Goal: Obtain resource: Obtain resource

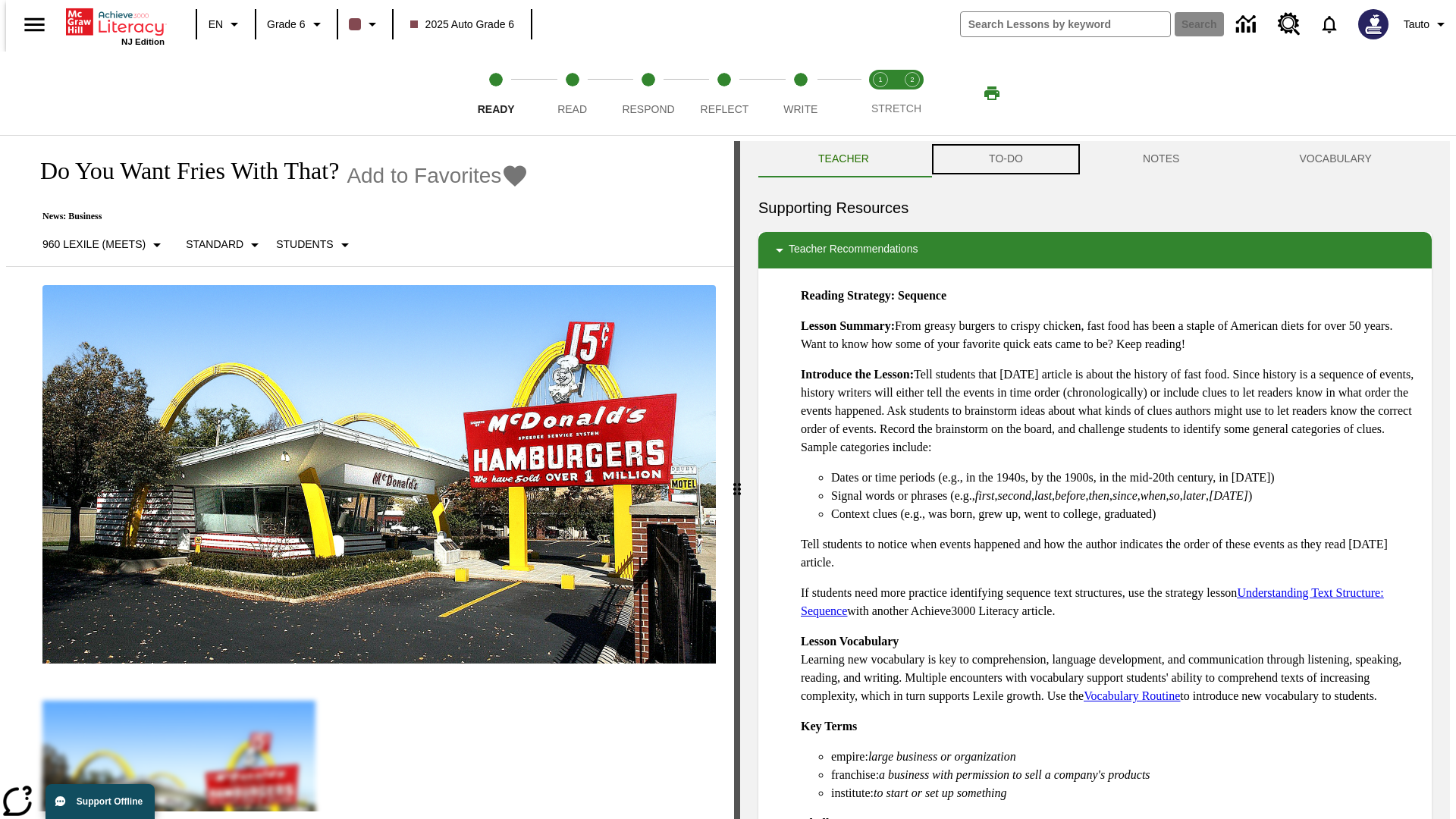
click at [1005, 159] on button "TO-DO" at bounding box center [1006, 159] width 154 height 36
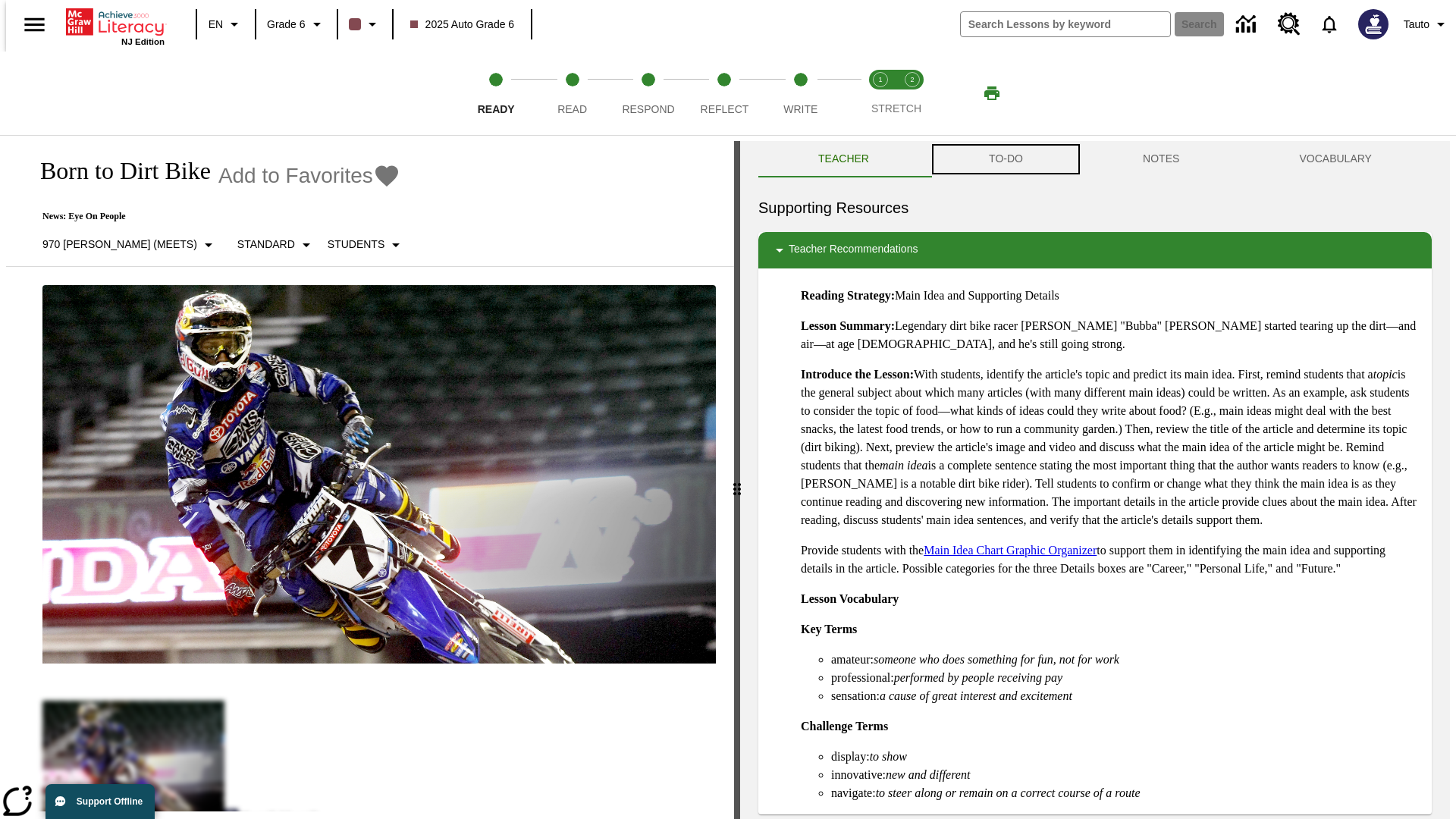
click at [1005, 159] on button "TO-DO" at bounding box center [1006, 159] width 154 height 36
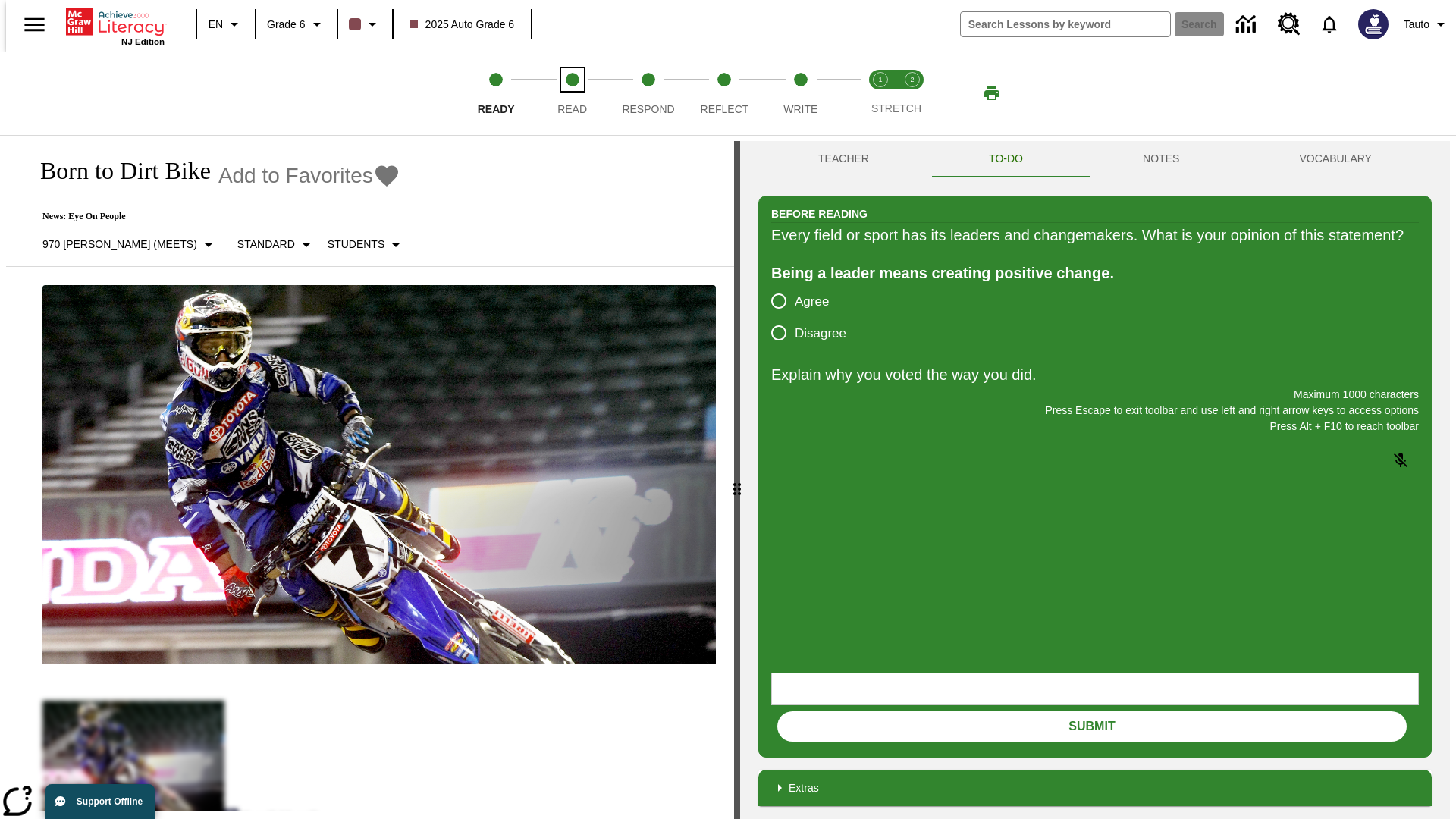
click at [572, 94] on span "Read" at bounding box center [572, 103] width 29 height 27
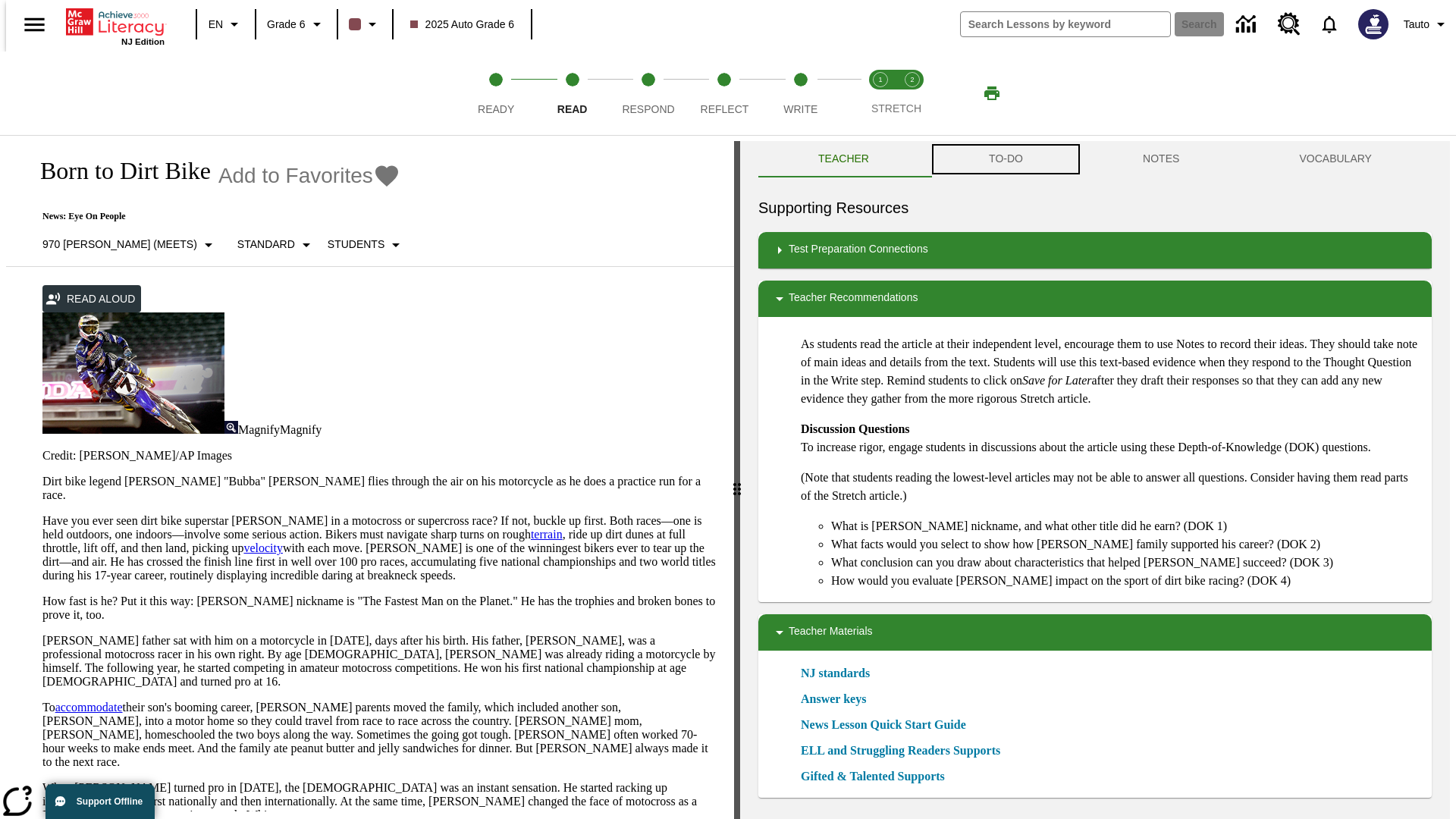
scroll to position [1, 0]
click at [1005, 159] on button "TO-DO" at bounding box center [1006, 158] width 154 height 36
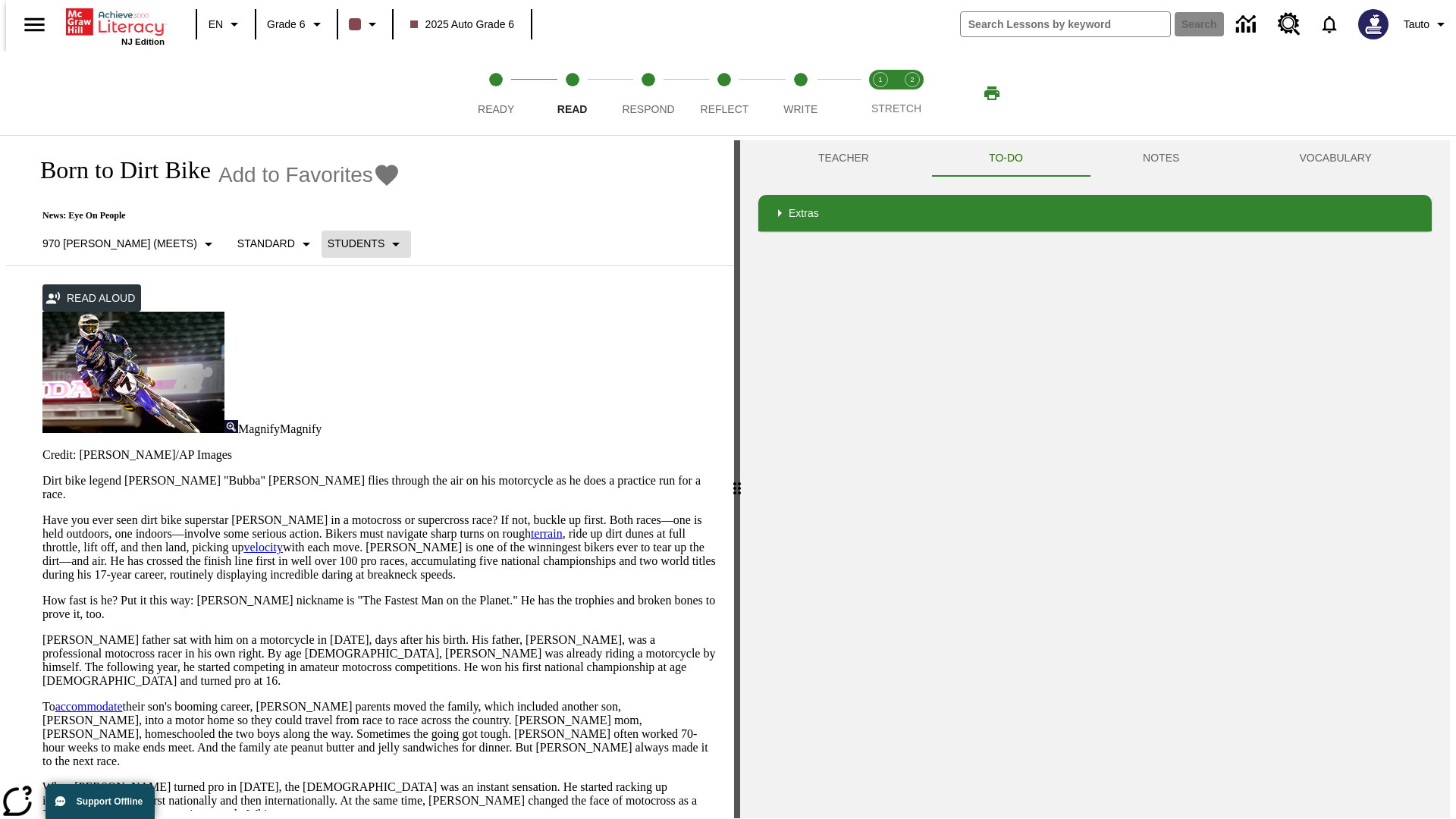
click at [328, 243] on p "Students" at bounding box center [356, 244] width 57 height 16
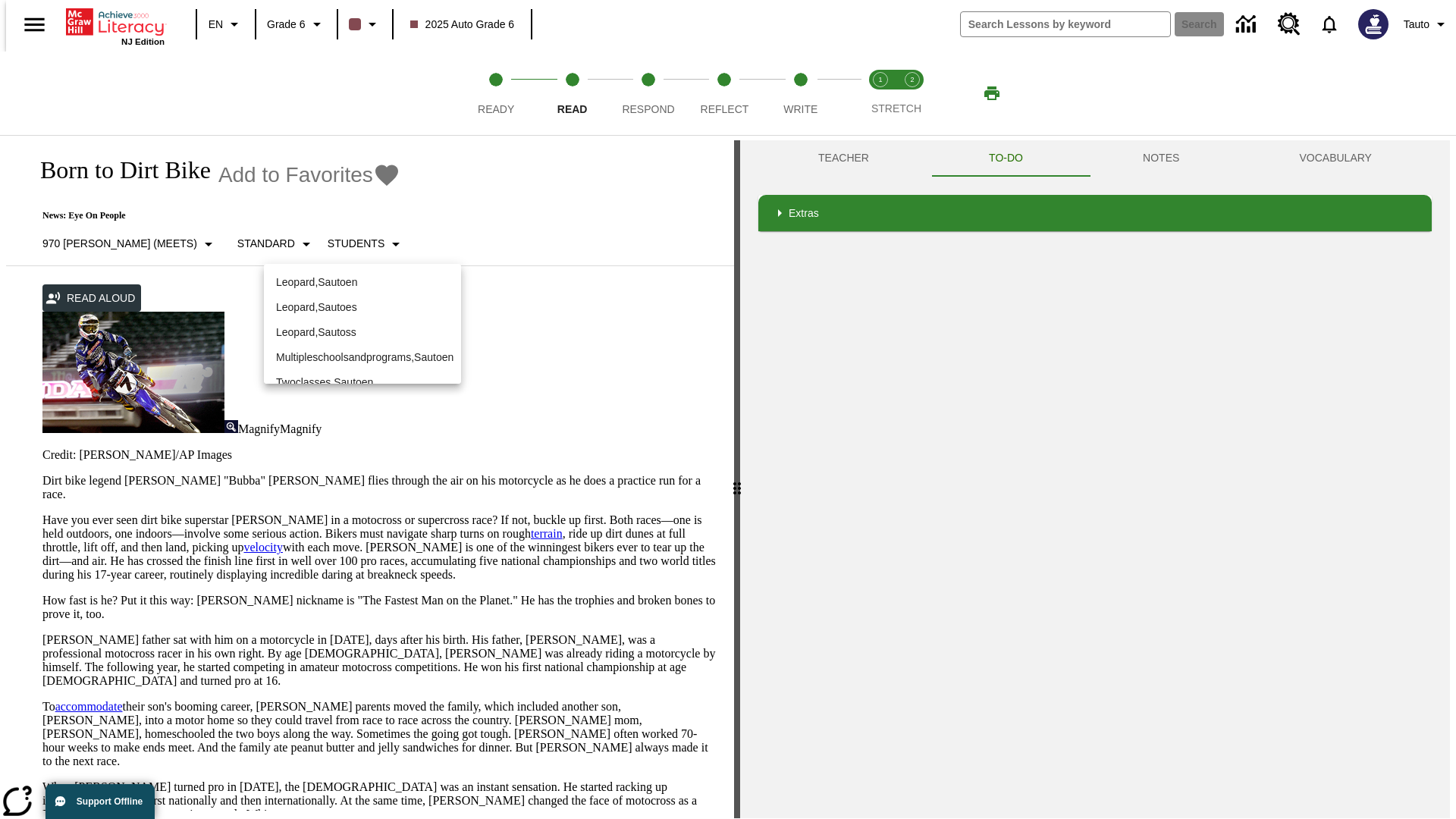
click at [362, 282] on p "Leopard , Sautoen" at bounding box center [362, 282] width 173 height 16
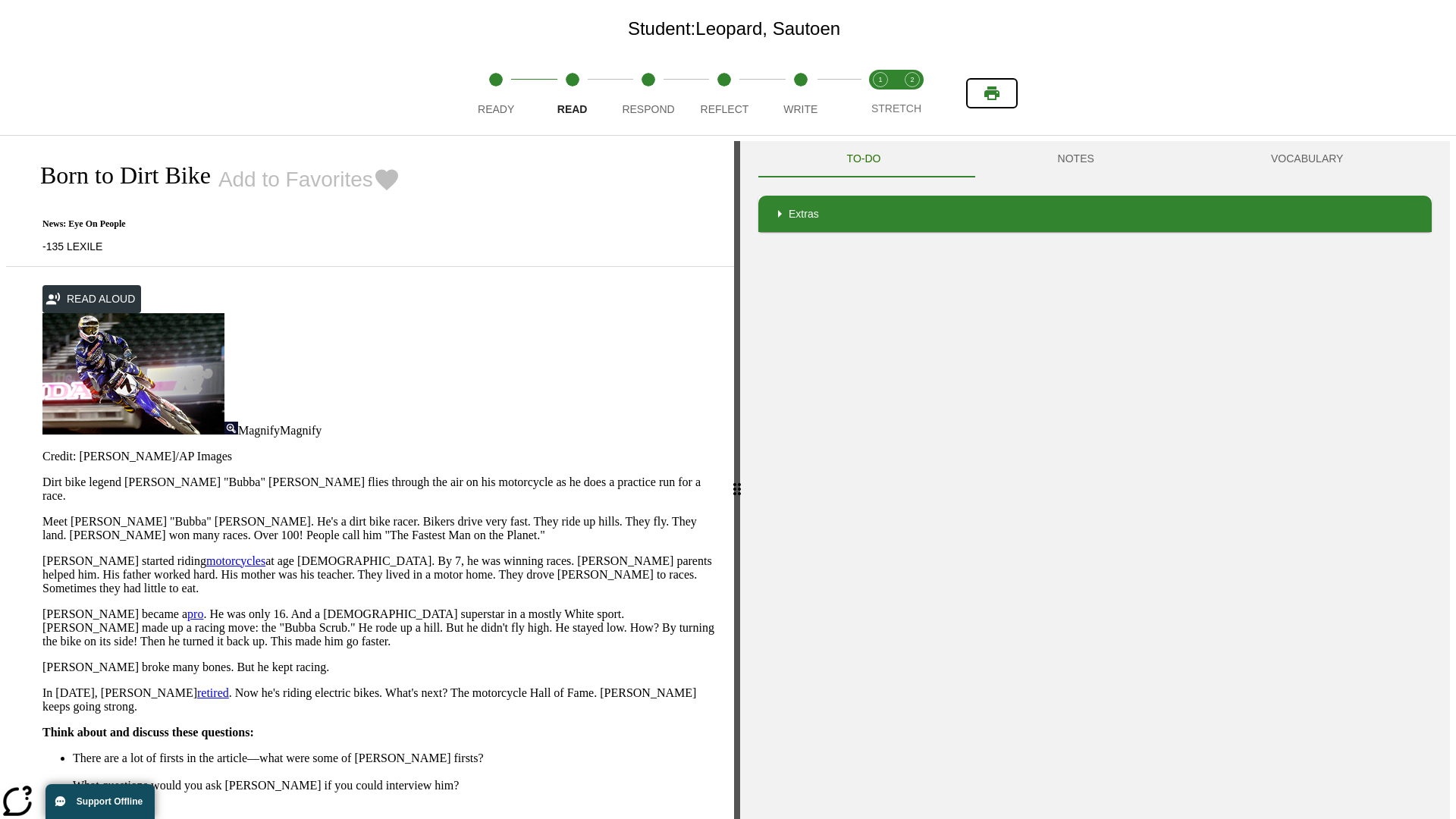
click at [991, 94] on icon "Print" at bounding box center [992, 94] width 16 height 14
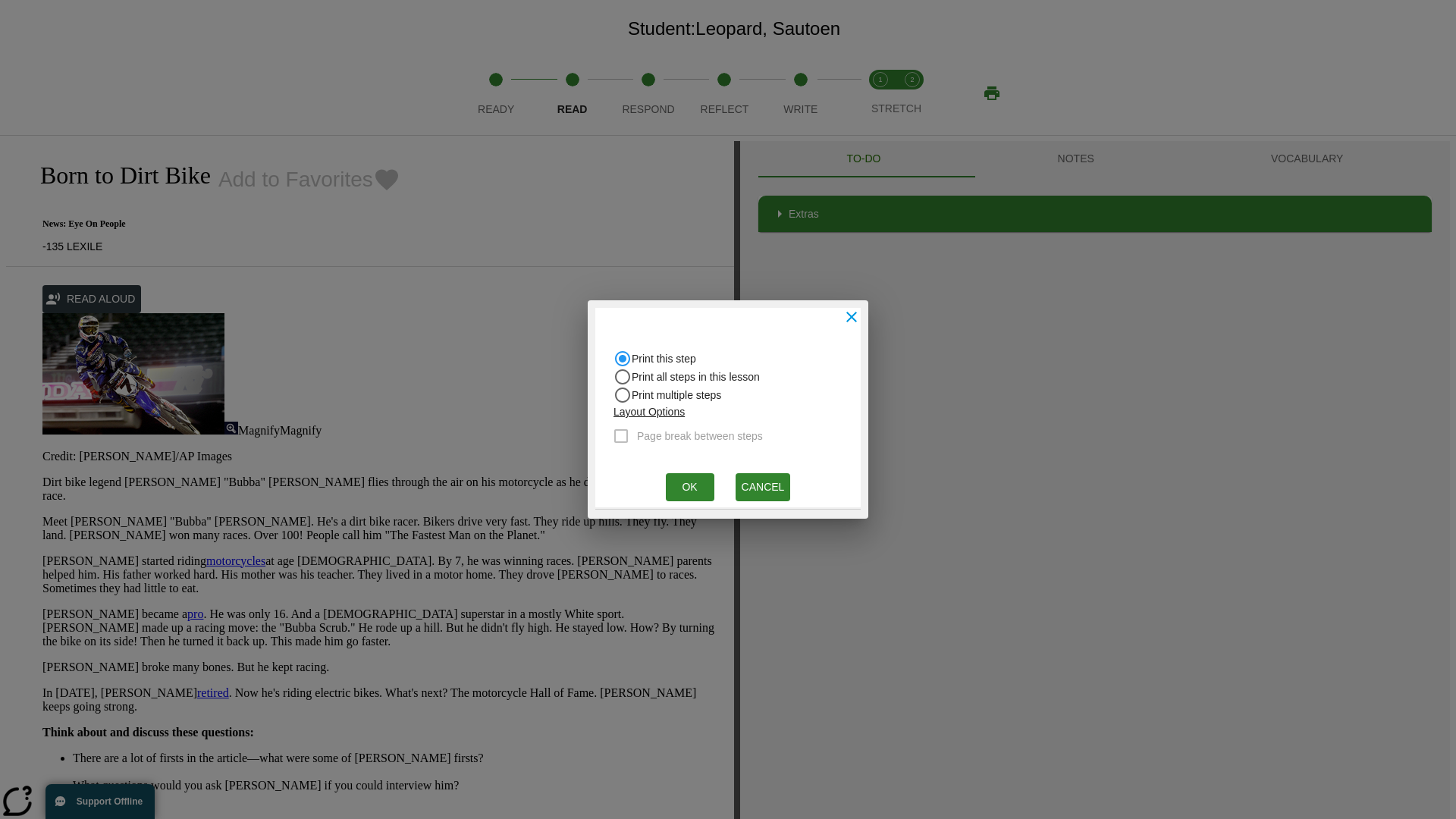
click at [623, 368] on input "Print all steps in this lesson" at bounding box center [623, 358] width 19 height 19
radio input "true"
radio input "false"
checkbox input "true"
click at [689, 487] on button "Ok" at bounding box center [690, 487] width 49 height 28
